Goal: Navigation & Orientation: Find specific page/section

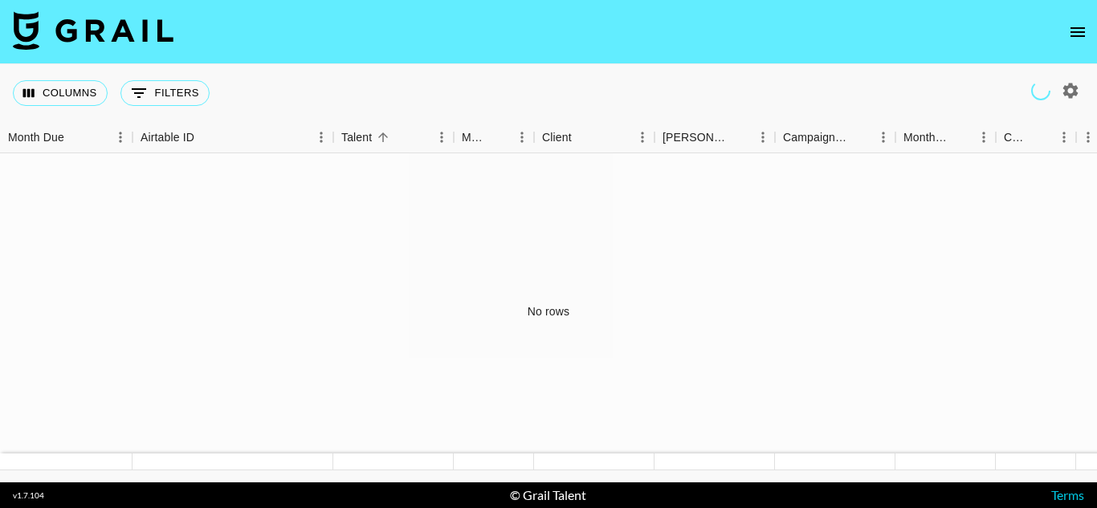
click at [1082, 38] on icon "open drawer" at bounding box center [1077, 31] width 19 height 19
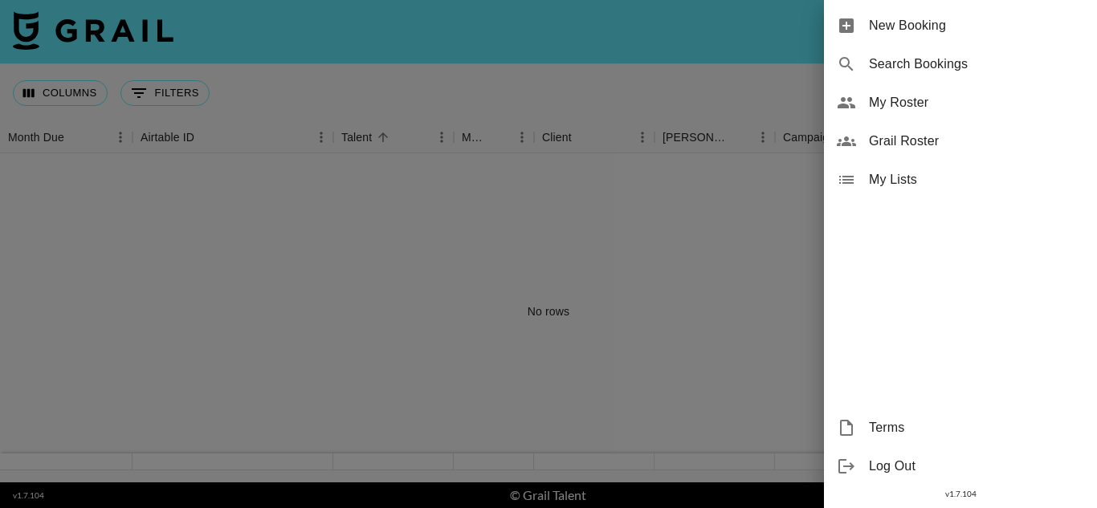
click at [895, 92] on div "My Roster" at bounding box center [960, 103] width 273 height 39
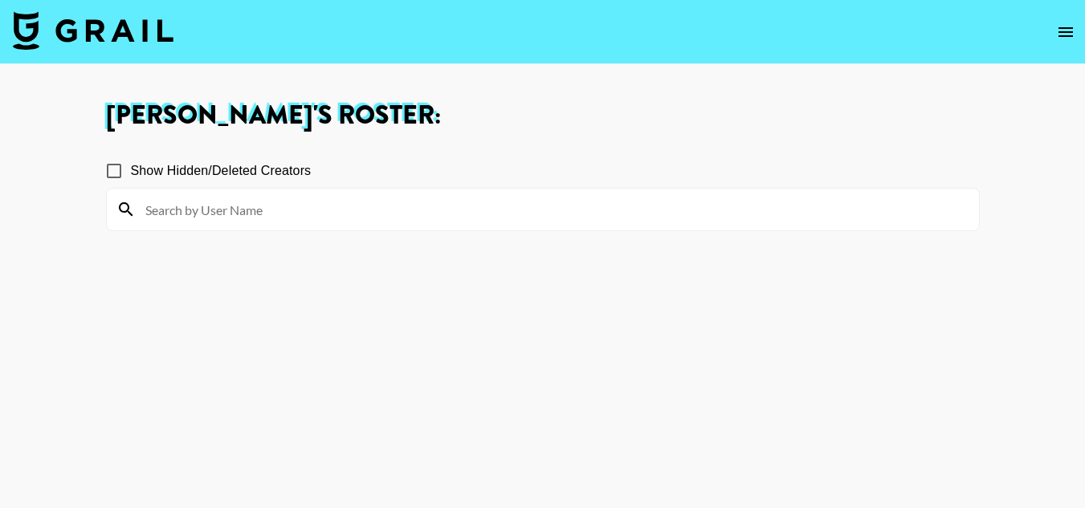
click at [137, 31] on img at bounding box center [93, 30] width 161 height 39
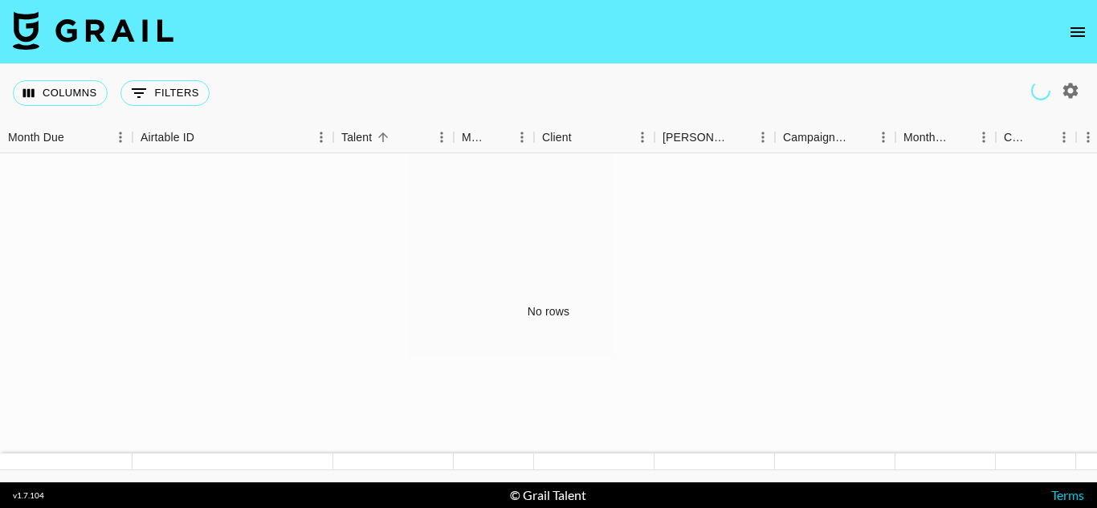
click at [1080, 30] on icon "open drawer" at bounding box center [1077, 31] width 19 height 19
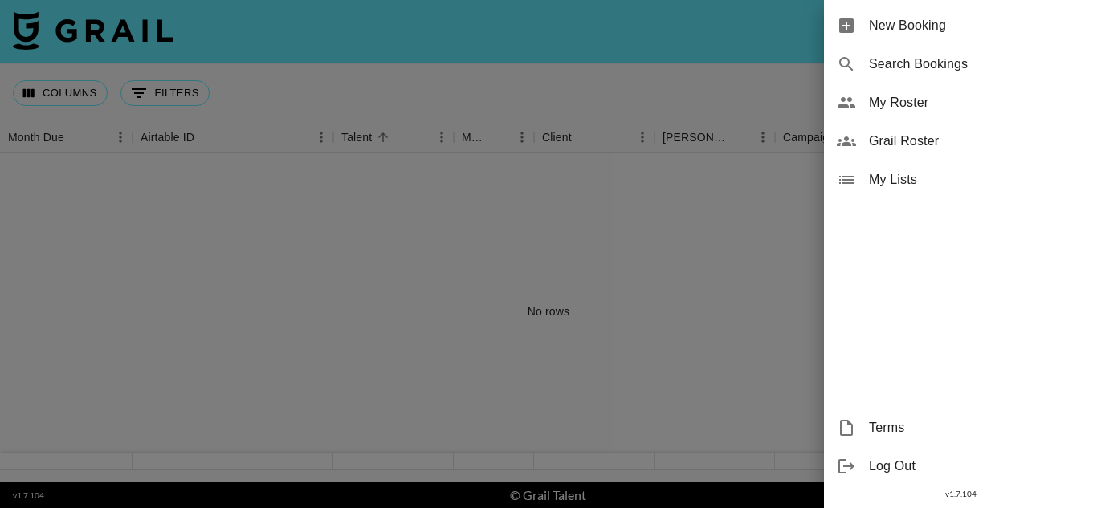
click at [915, 142] on span "Grail Roster" at bounding box center [976, 141] width 215 height 19
